Goal: Task Accomplishment & Management: Manage account settings

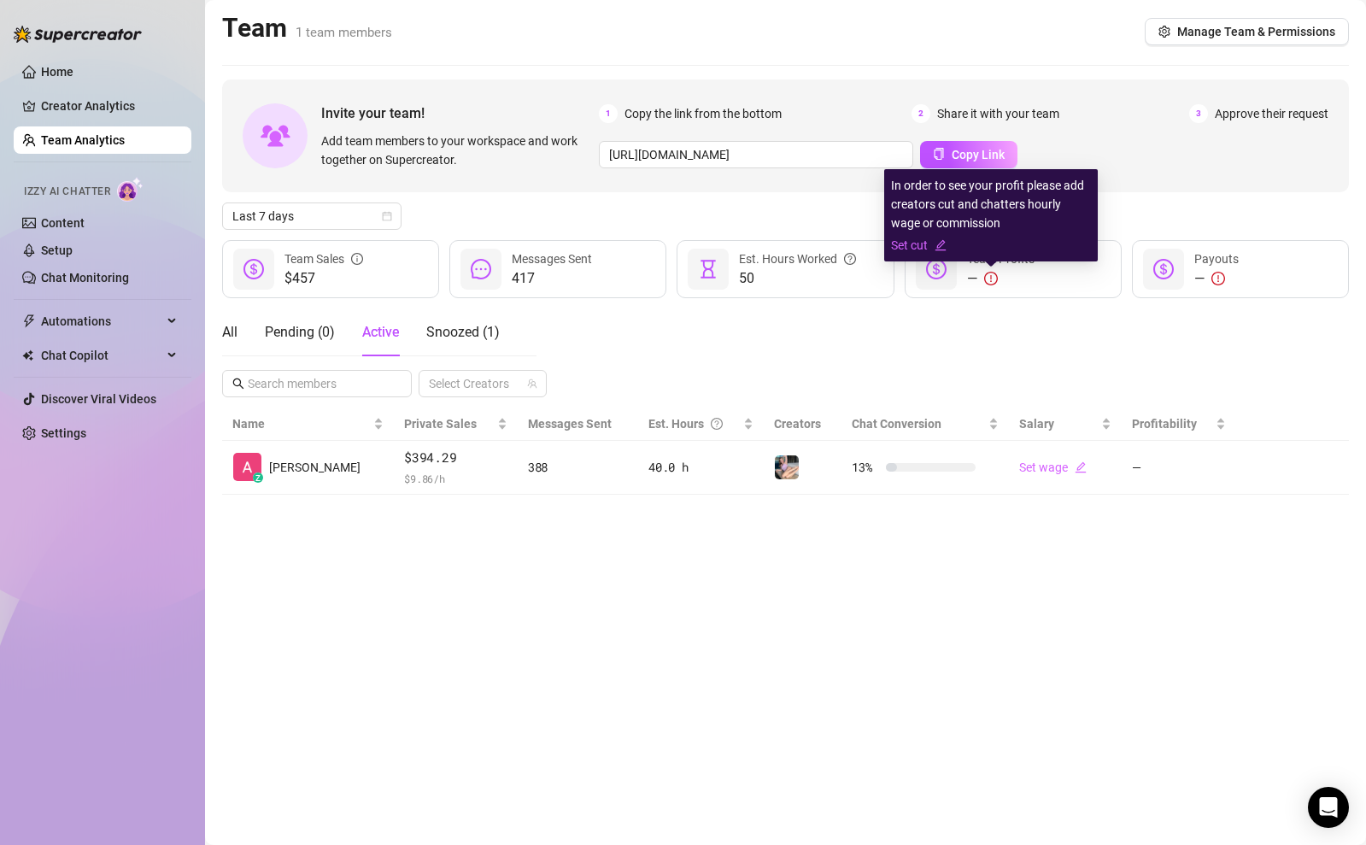
click at [993, 278] on icon "exclamation-circle" at bounding box center [991, 279] width 14 height 14
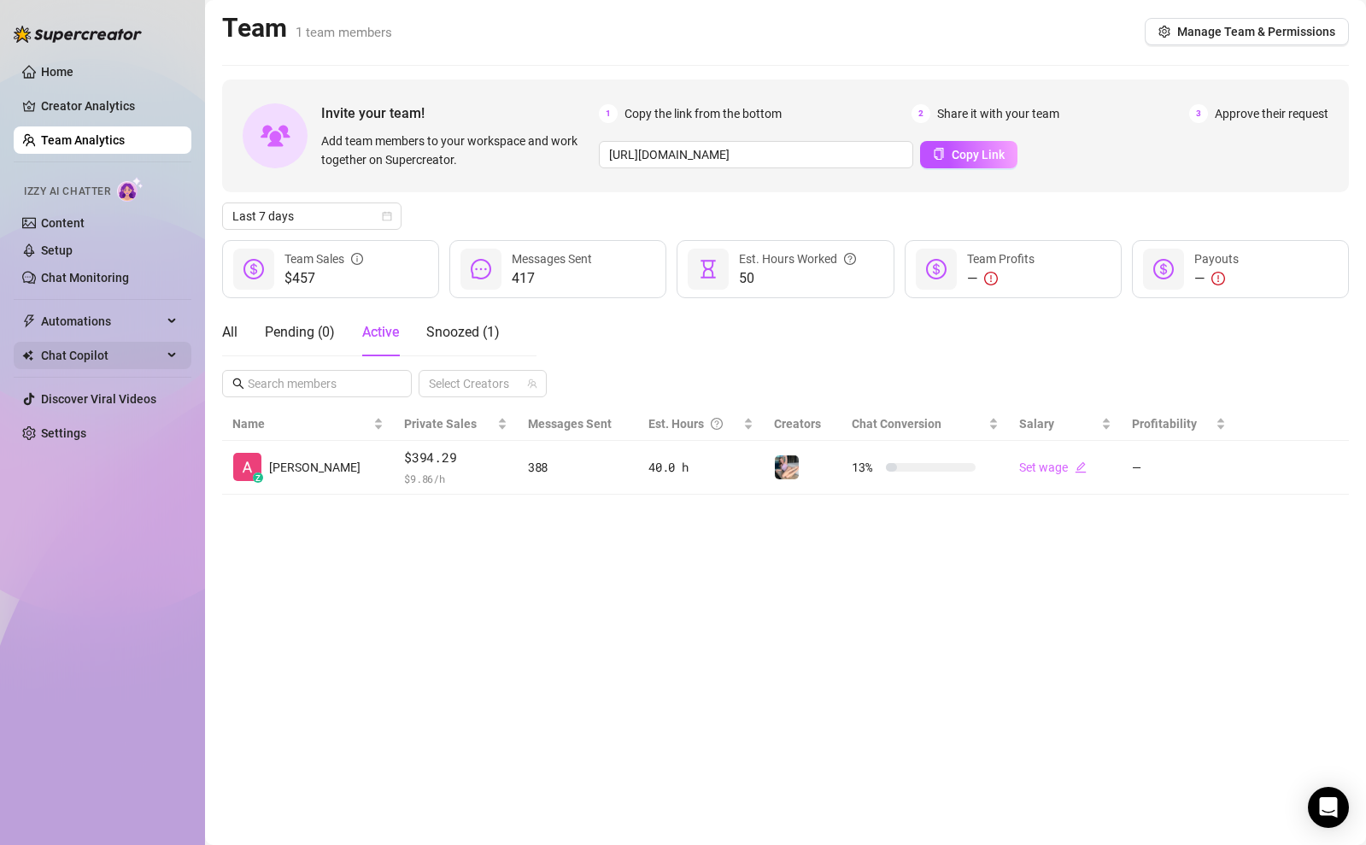
click at [174, 357] on div "Chat Copilot" at bounding box center [103, 355] width 178 height 27
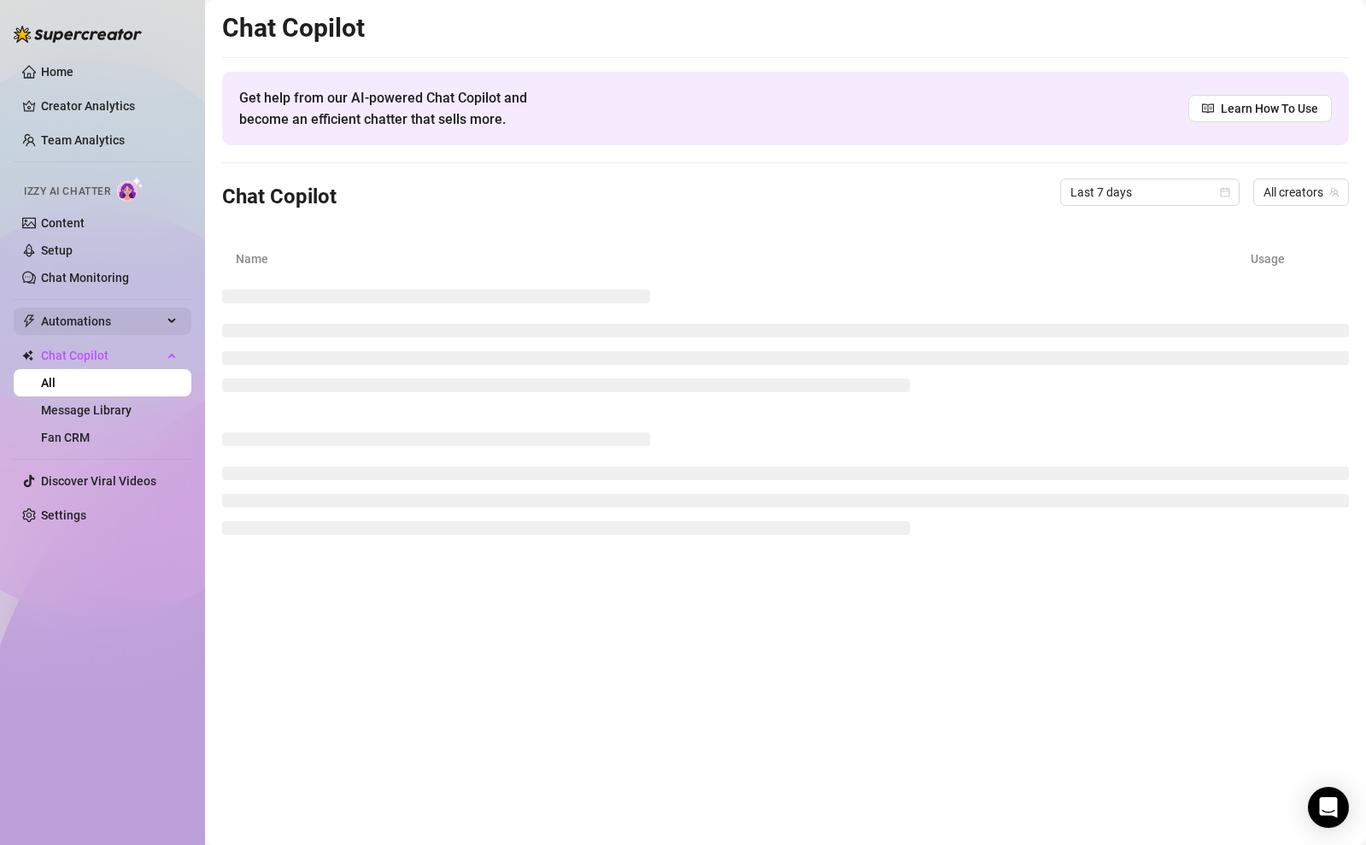
click at [172, 316] on div "Automations" at bounding box center [103, 320] width 178 height 27
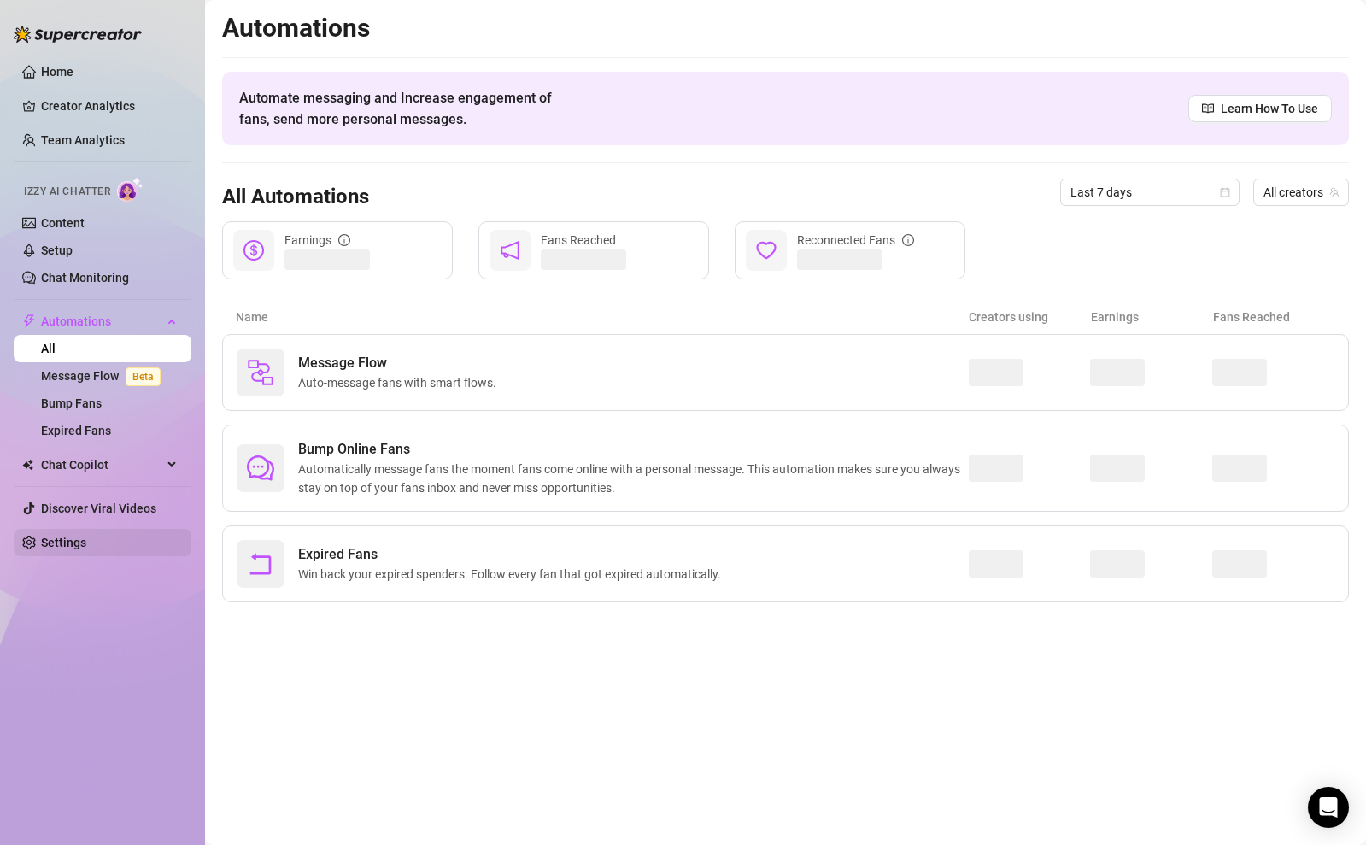
click at [86, 547] on link "Settings" at bounding box center [63, 543] width 45 height 14
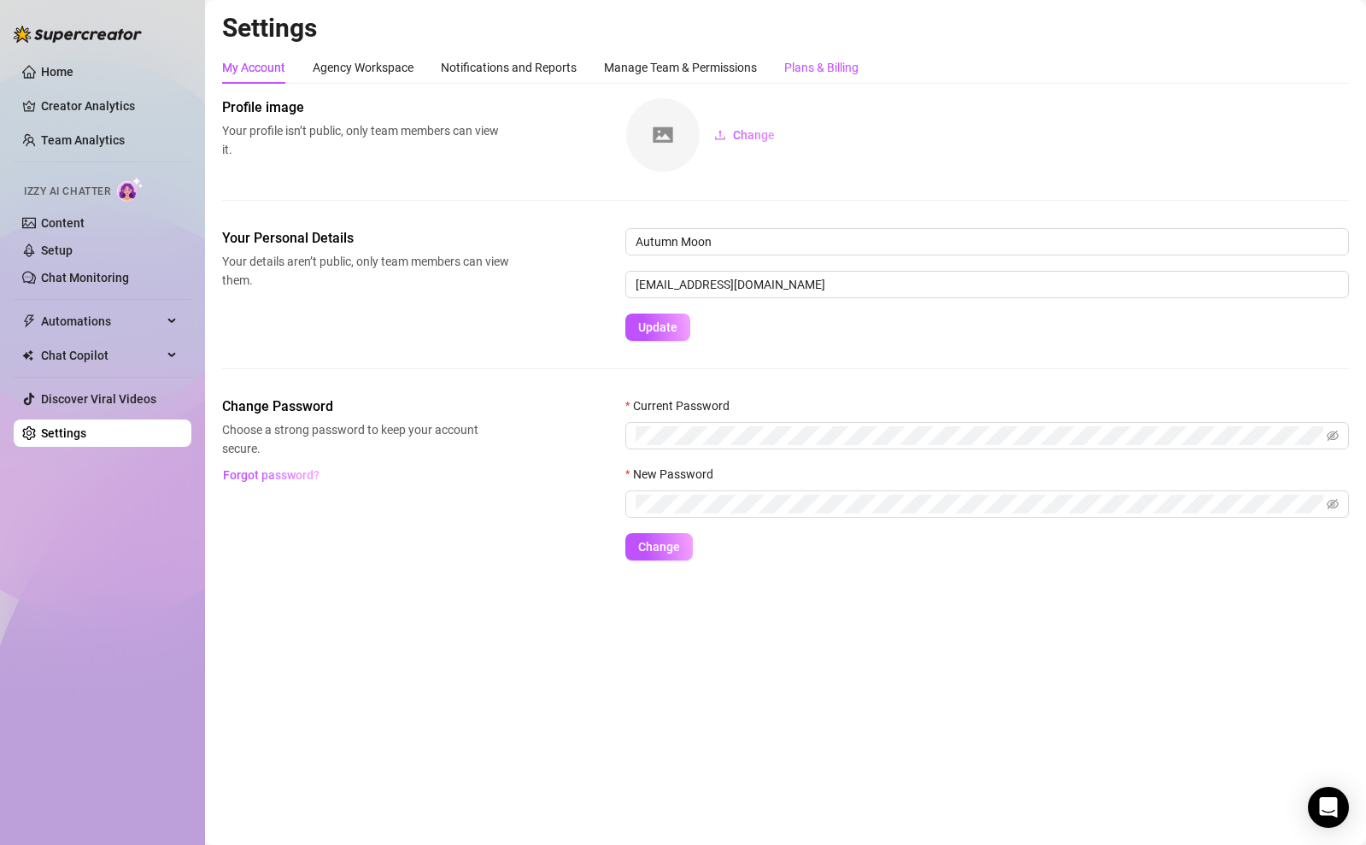
click at [810, 74] on div "Plans & Billing" at bounding box center [821, 67] width 74 height 19
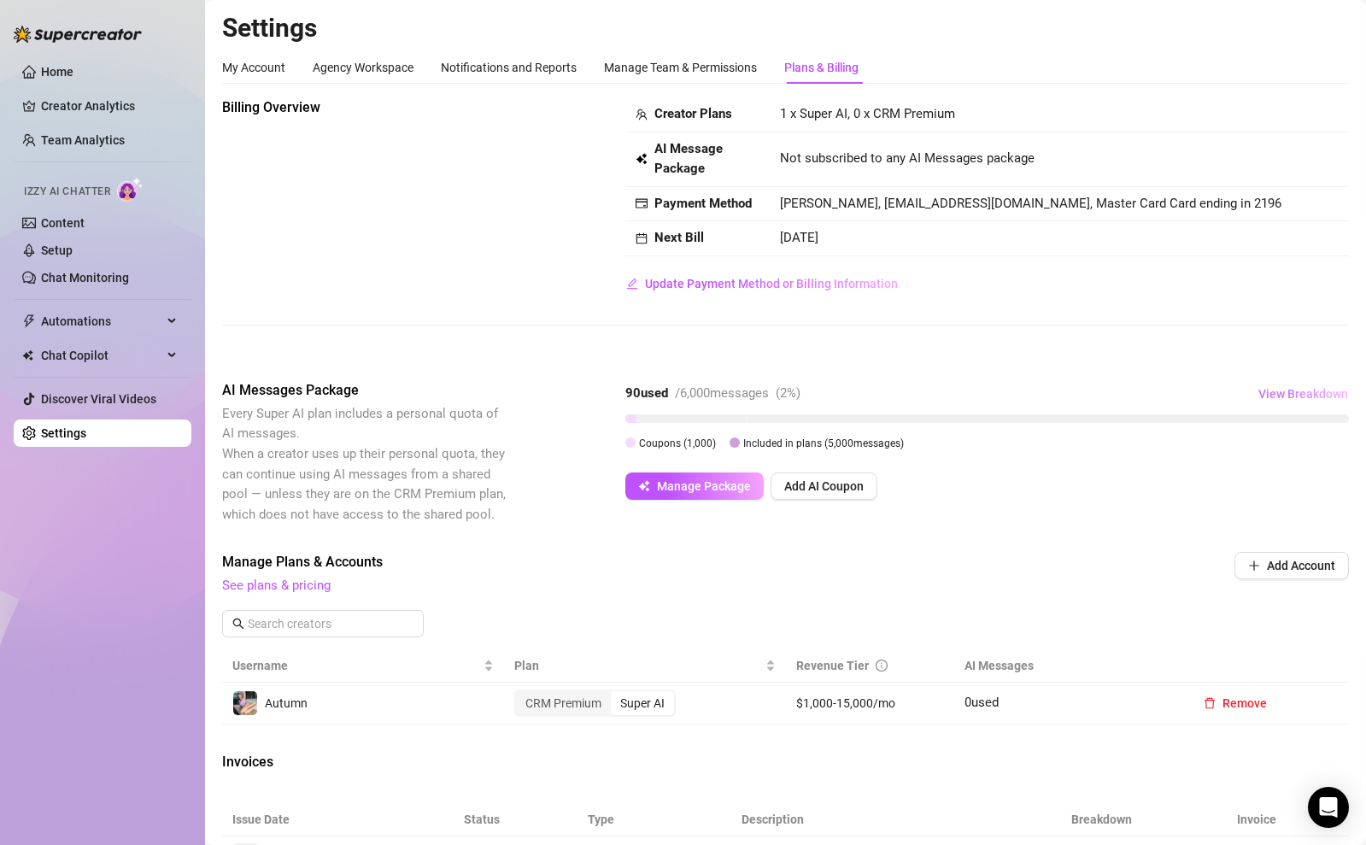
click at [1275, 385] on button "View Breakdown" at bounding box center [1302, 393] width 91 height 27
click at [731, 489] on span "Manage Package" at bounding box center [704, 486] width 94 height 14
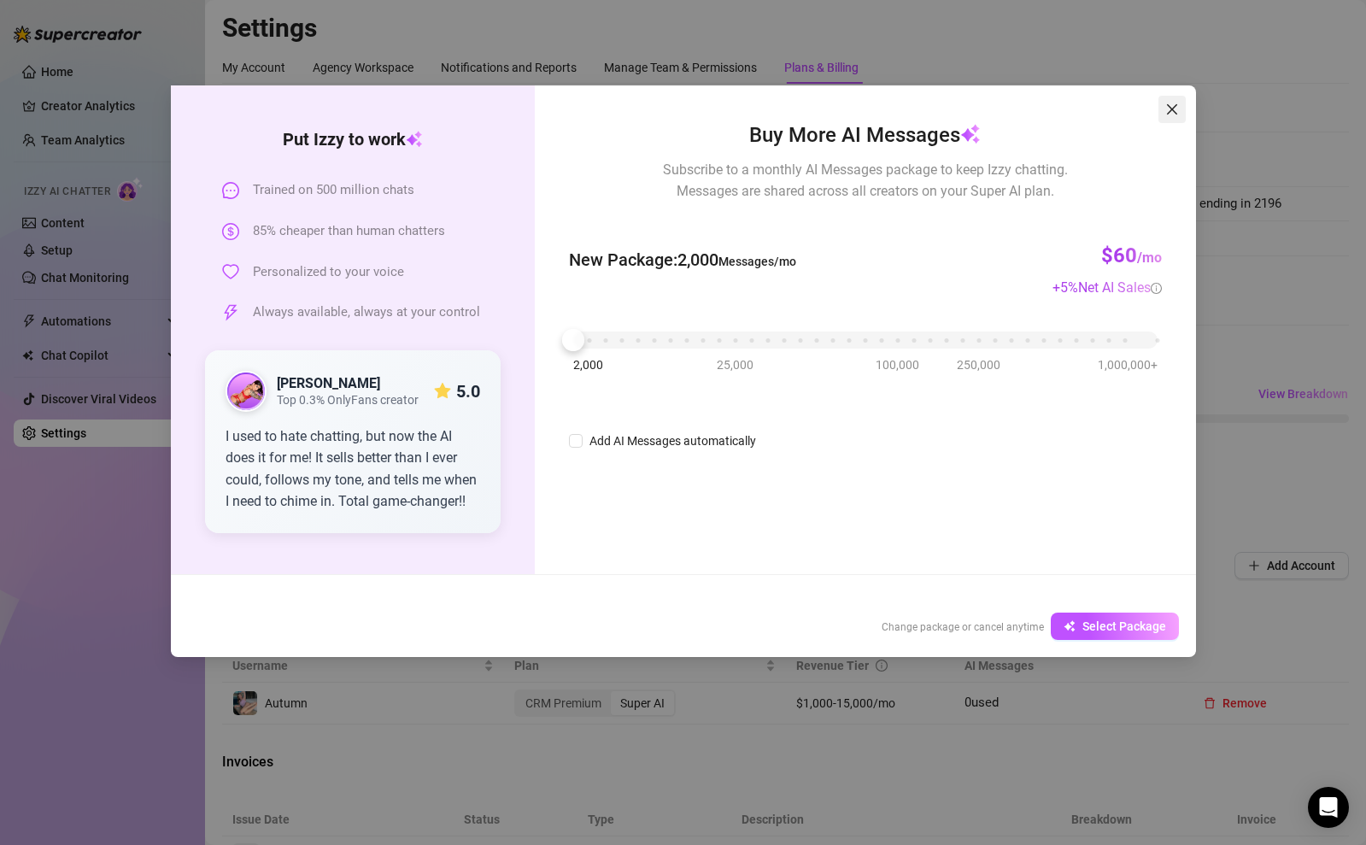
click at [1165, 108] on icon "close" at bounding box center [1172, 109] width 14 height 14
